Goal: Task Accomplishment & Management: Manage account settings

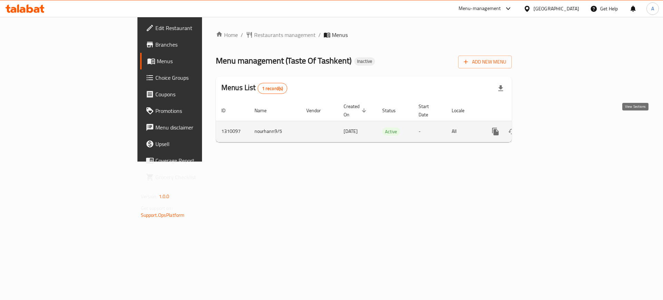
click at [550, 127] on icon "enhanced table" at bounding box center [545, 131] width 8 height 8
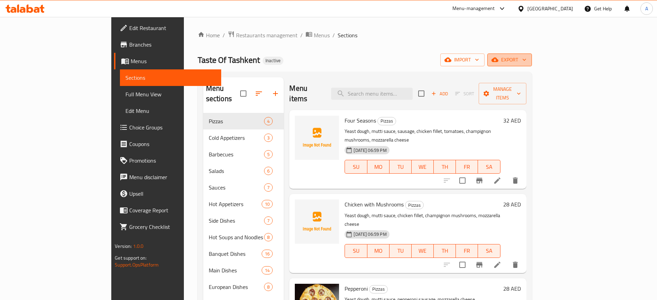
click at [528, 60] on icon "button" at bounding box center [524, 59] width 7 height 7
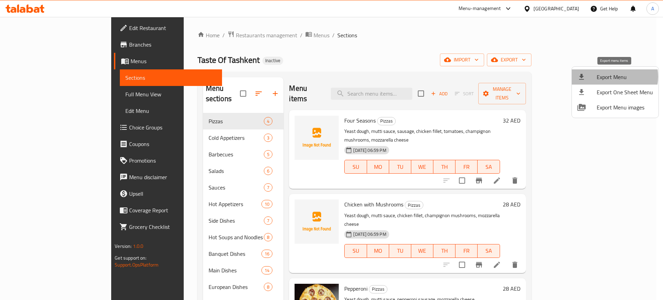
click at [613, 77] on span "Export Menu" at bounding box center [625, 77] width 56 height 8
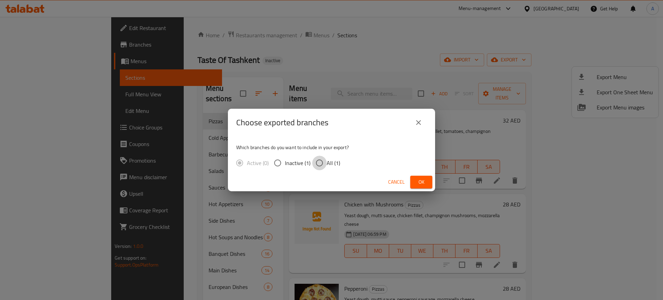
click at [323, 163] on input "All (1)" at bounding box center [319, 163] width 15 height 15
radio input "true"
click at [422, 182] on span "Ok" at bounding box center [421, 182] width 11 height 9
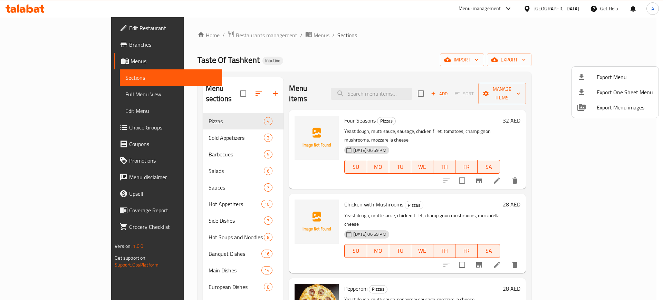
click at [39, 97] on div at bounding box center [331, 150] width 663 height 300
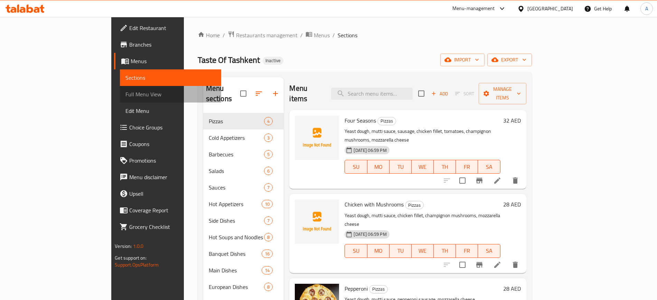
click at [125, 97] on span "Full Menu View" at bounding box center [170, 94] width 90 height 8
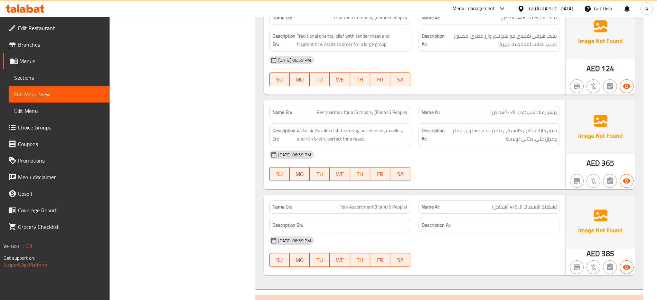
scroll to position [6359, 0]
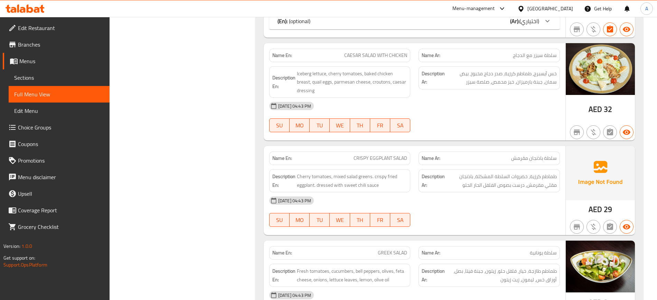
scroll to position [7422, 0]
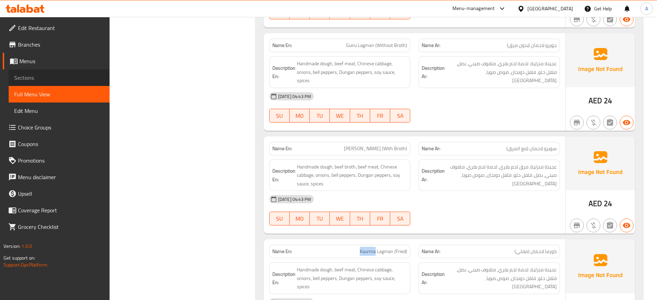
click at [52, 83] on link "Sections" at bounding box center [59, 77] width 101 height 17
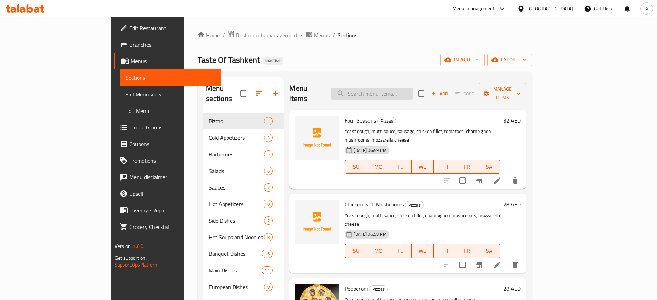
paste input "Kaurma"
click at [411, 88] on input "Kaurma" at bounding box center [372, 94] width 82 height 12
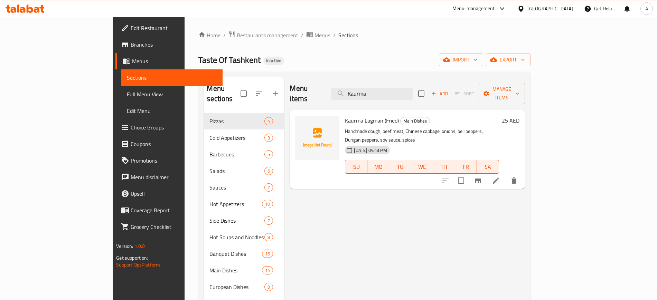
type input "Kaurma"
click at [500, 177] on icon at bounding box center [496, 181] width 8 height 8
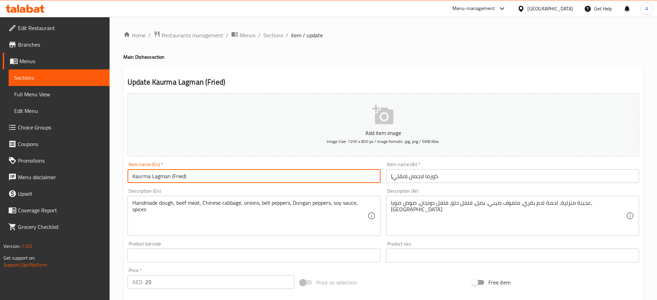
click at [143, 175] on input "Kaurma Lagman (Fried)" at bounding box center [253, 176] width 253 height 14
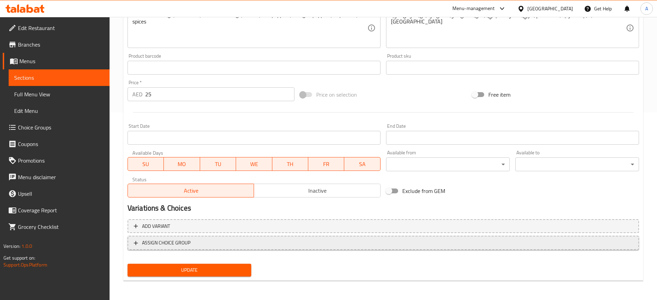
scroll to position [188, 0]
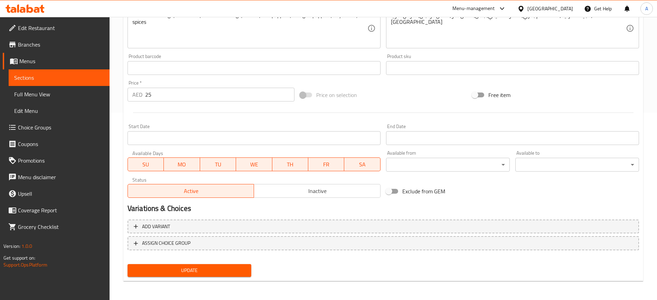
type input "[PERSON_NAME] (Fried)"
click at [189, 270] on span "Update" at bounding box center [189, 270] width 113 height 9
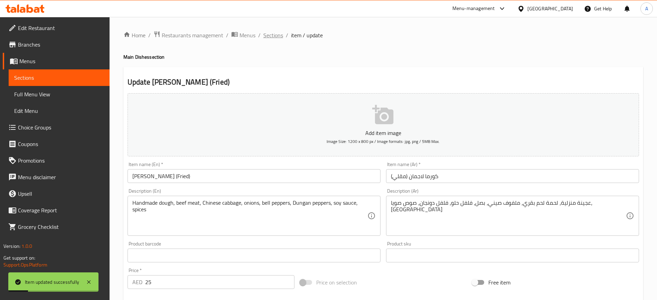
click at [271, 35] on span "Sections" at bounding box center [273, 35] width 20 height 8
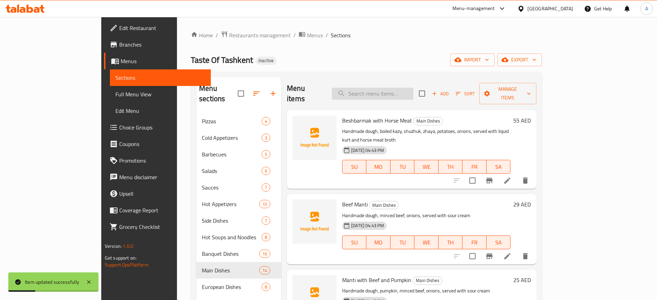
paste input "Kazankebab"
click at [413, 88] on input "Kazankebab" at bounding box center [373, 94] width 82 height 12
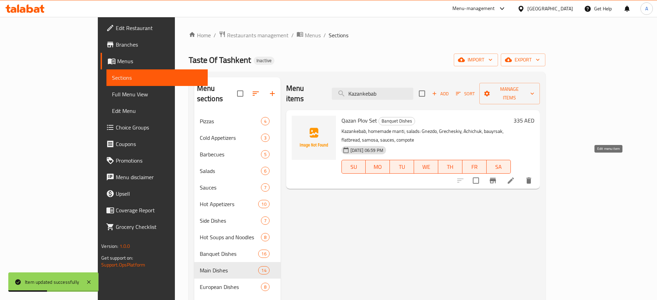
type input "Kazankebab"
click at [514, 178] on icon at bounding box center [511, 181] width 6 height 6
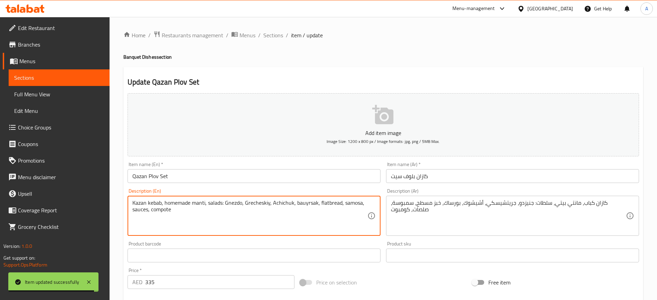
scroll to position [188, 0]
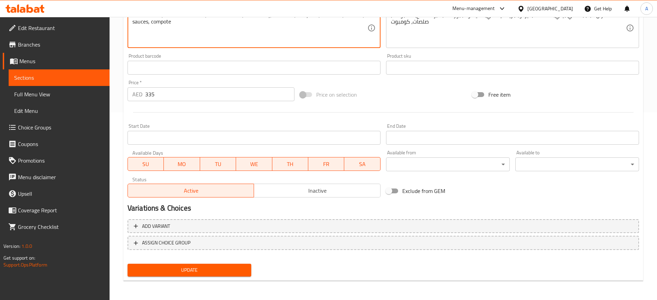
type textarea "Kazan kebab, homemade manti, salads: Gnezdo, Grecheskiy, Achichuk, bauyrsak, fl…"
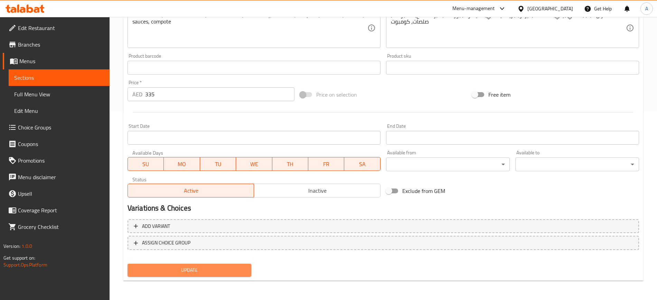
click at [189, 269] on span "Update" at bounding box center [189, 270] width 113 height 9
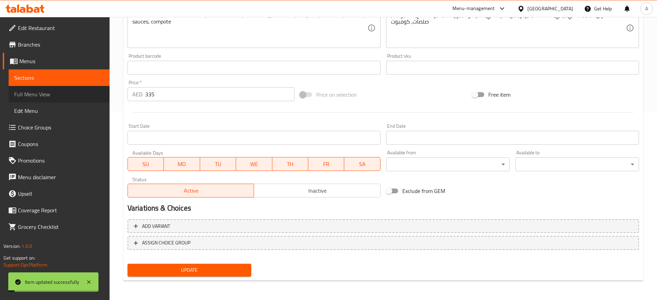
click at [30, 94] on span "Full Menu View" at bounding box center [59, 94] width 90 height 8
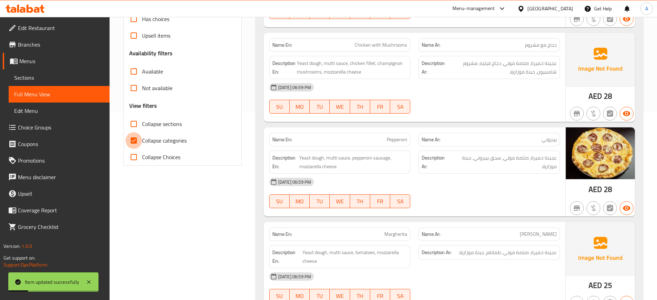
click at [134, 138] on input "Collapse categories" at bounding box center [133, 140] width 17 height 17
checkbox input "false"
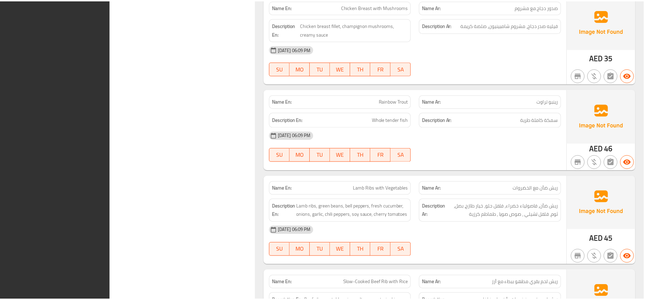
scroll to position [8459, 0]
